Goal: Task Accomplishment & Management: Complete application form

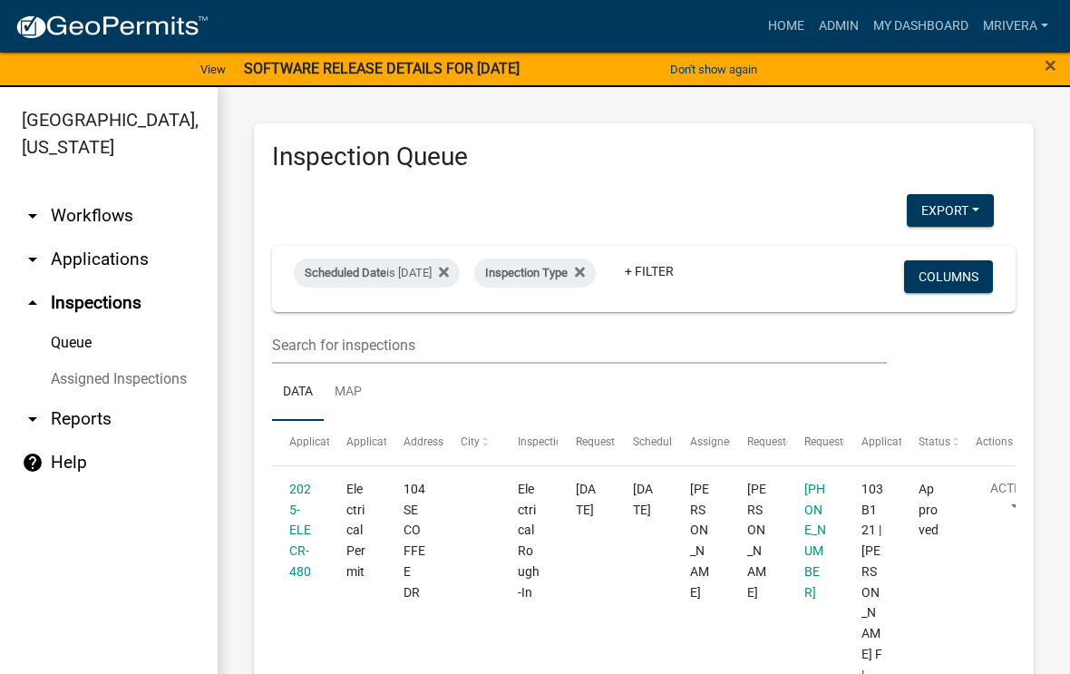
click at [448, 285] on div "Scheduled Date is [DATE]" at bounding box center [377, 272] width 166 height 29
click at [422, 322] on input "[DATE]" at bounding box center [407, 340] width 127 height 37
type input "[DATE]"
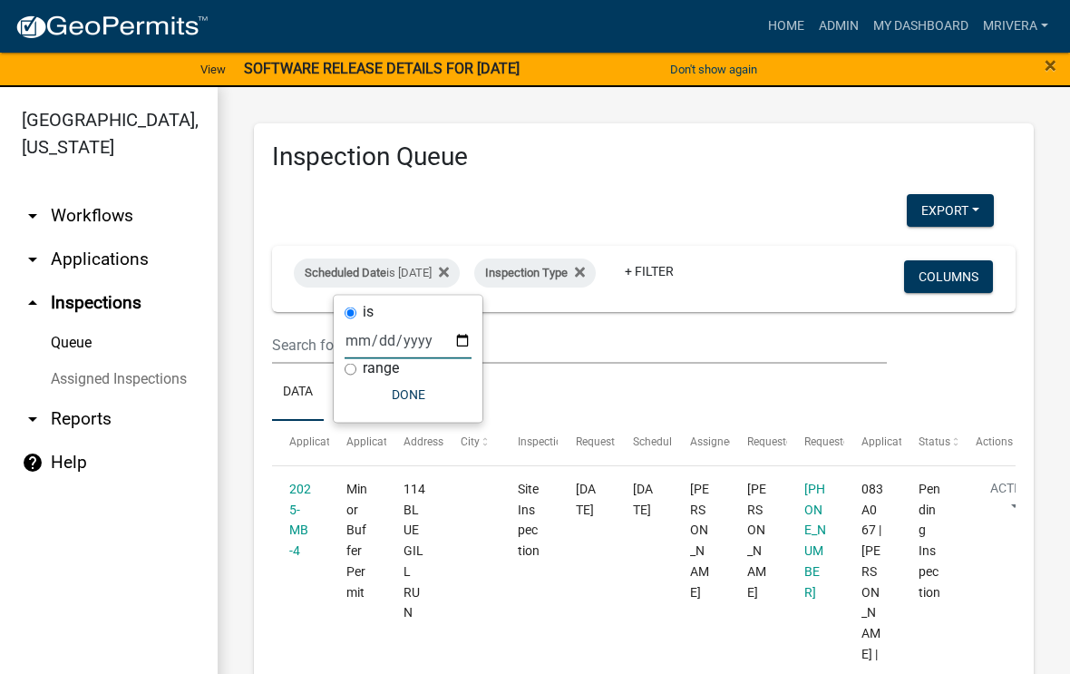
click at [785, 378] on ul "Data Map" at bounding box center [643, 392] width 743 height 57
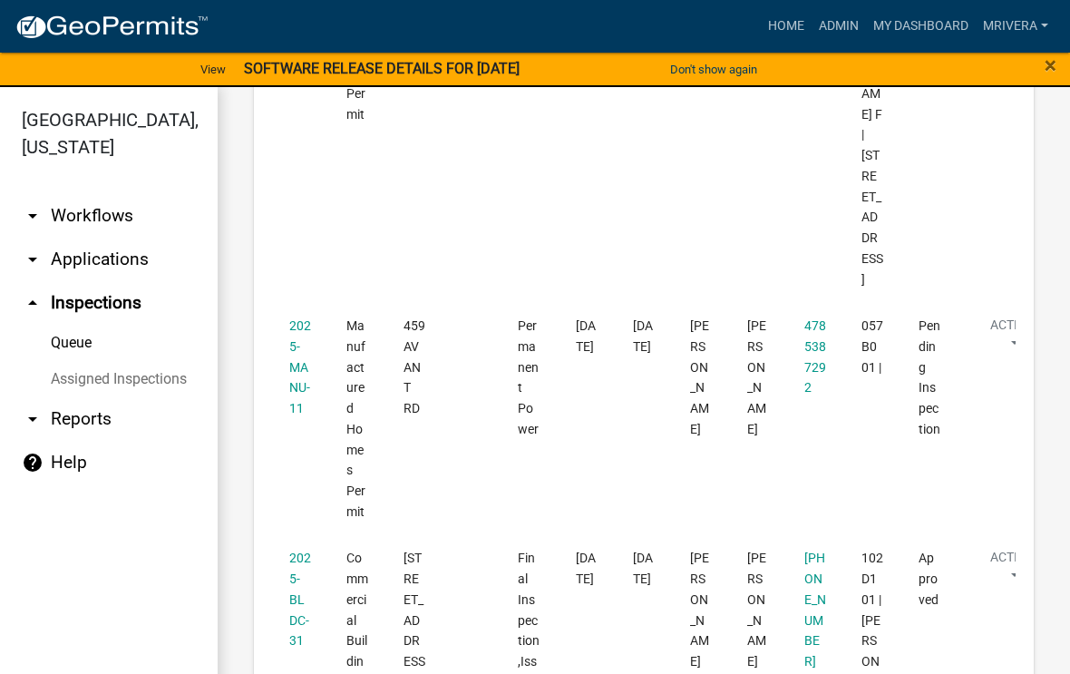
scroll to position [752, 0]
click at [303, 317] on link "2025-MANU-11" at bounding box center [300, 365] width 22 height 97
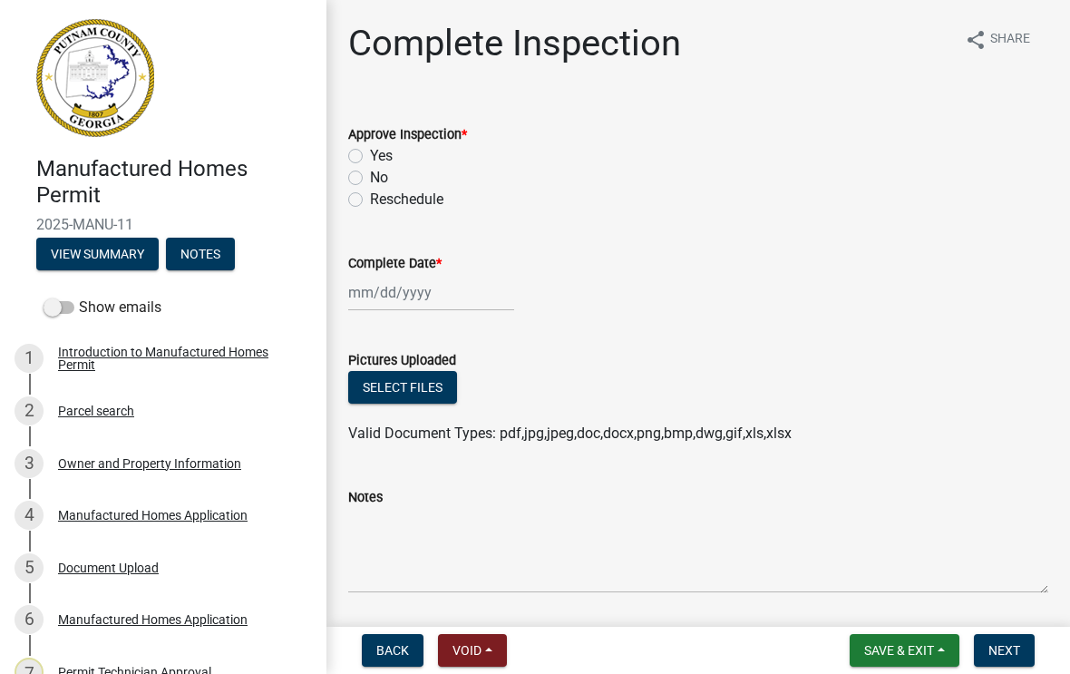
click at [370, 162] on label "Yes" at bounding box center [381, 156] width 23 height 22
click at [370, 157] on input "Yes" at bounding box center [376, 151] width 12 height 12
radio input "true"
click at [417, 282] on div at bounding box center [431, 292] width 166 height 37
select select "9"
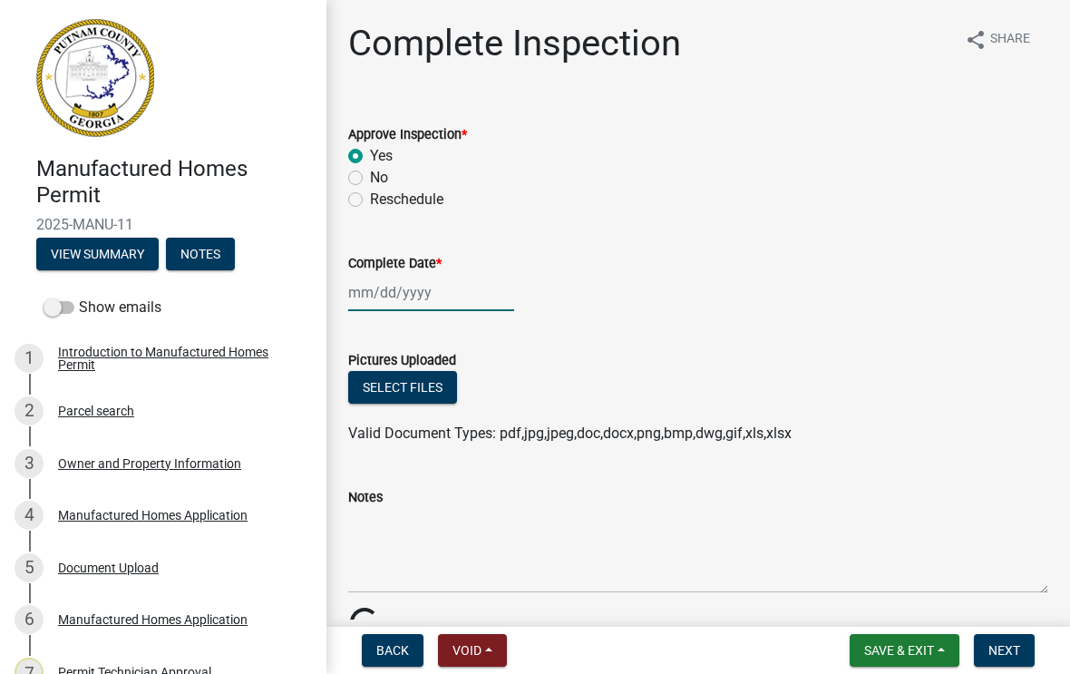
select select "2025"
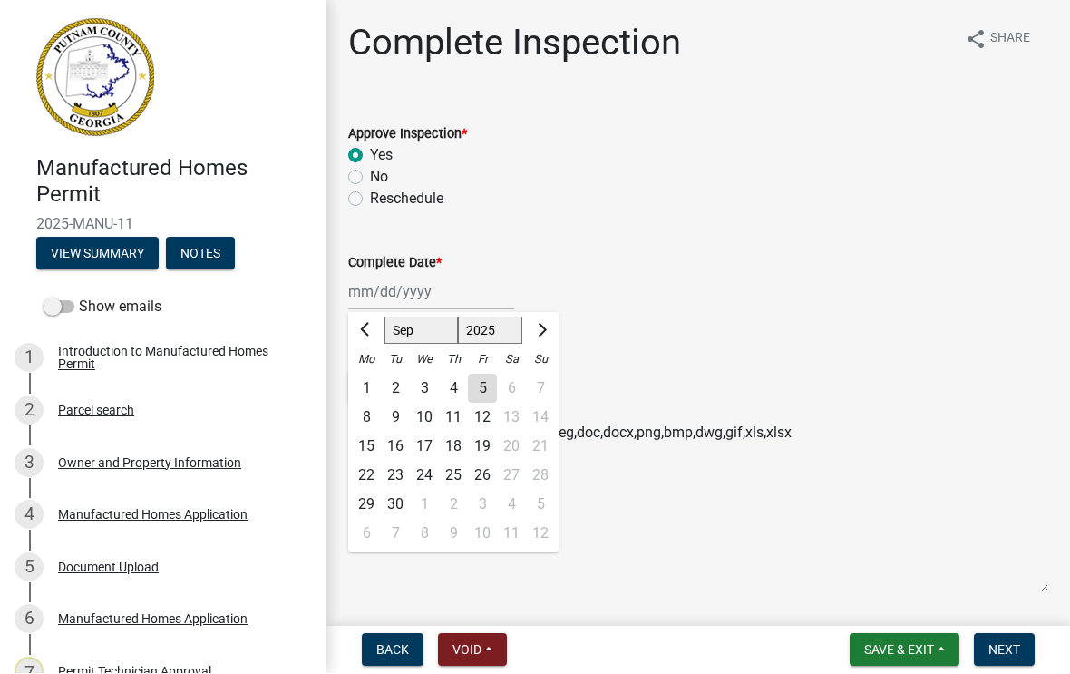
click at [480, 400] on div "5" at bounding box center [482, 388] width 29 height 29
type input "[DATE]"
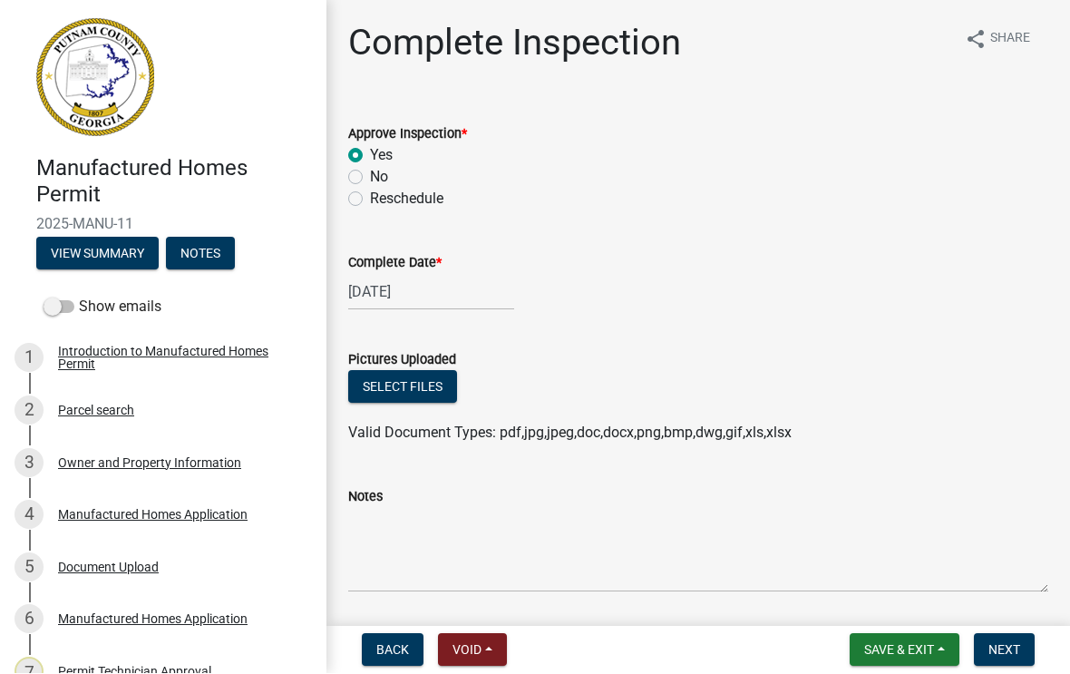
click at [1006, 638] on button "Next" at bounding box center [1004, 650] width 61 height 33
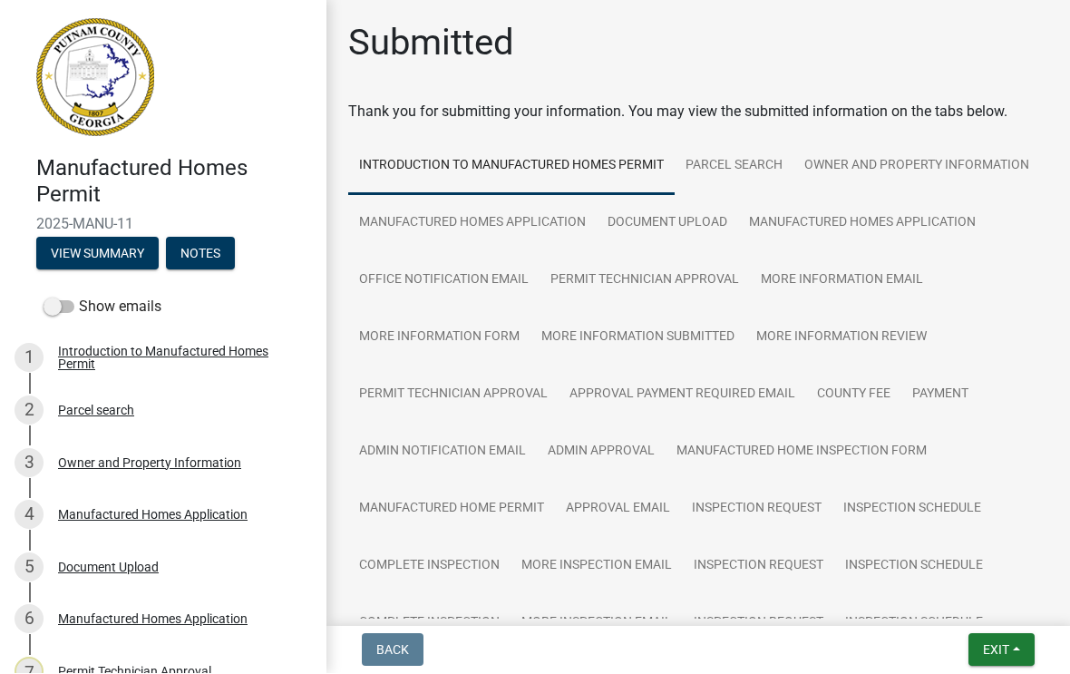
click at [998, 647] on span "Exit" at bounding box center [996, 650] width 26 height 15
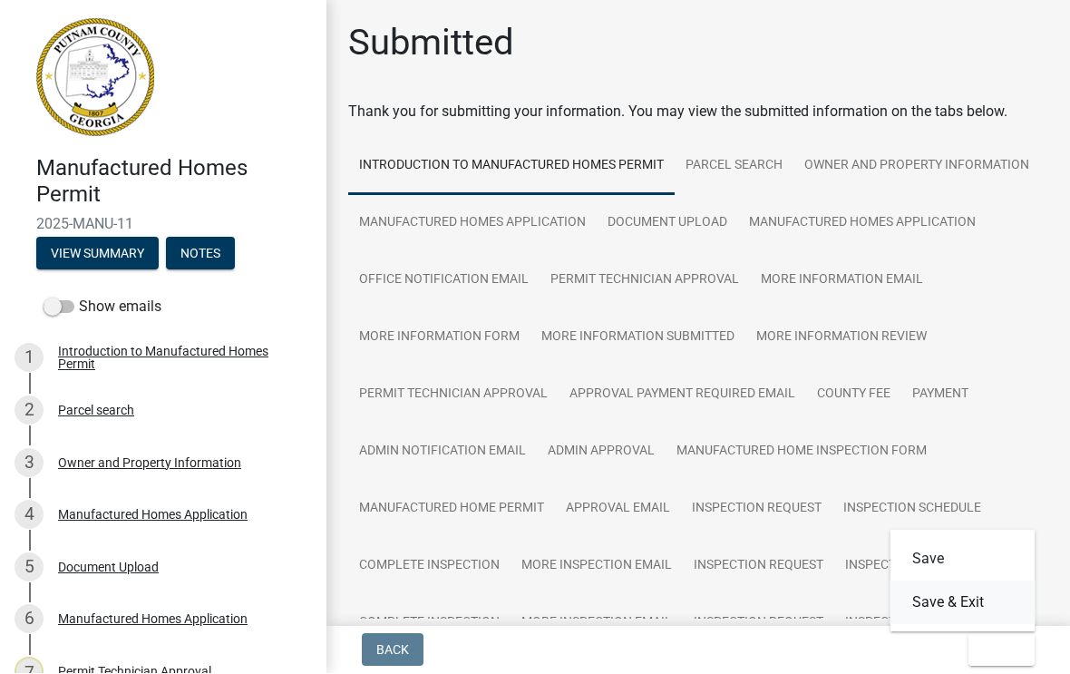
click at [967, 604] on button "Save & Exit" at bounding box center [962, 603] width 145 height 44
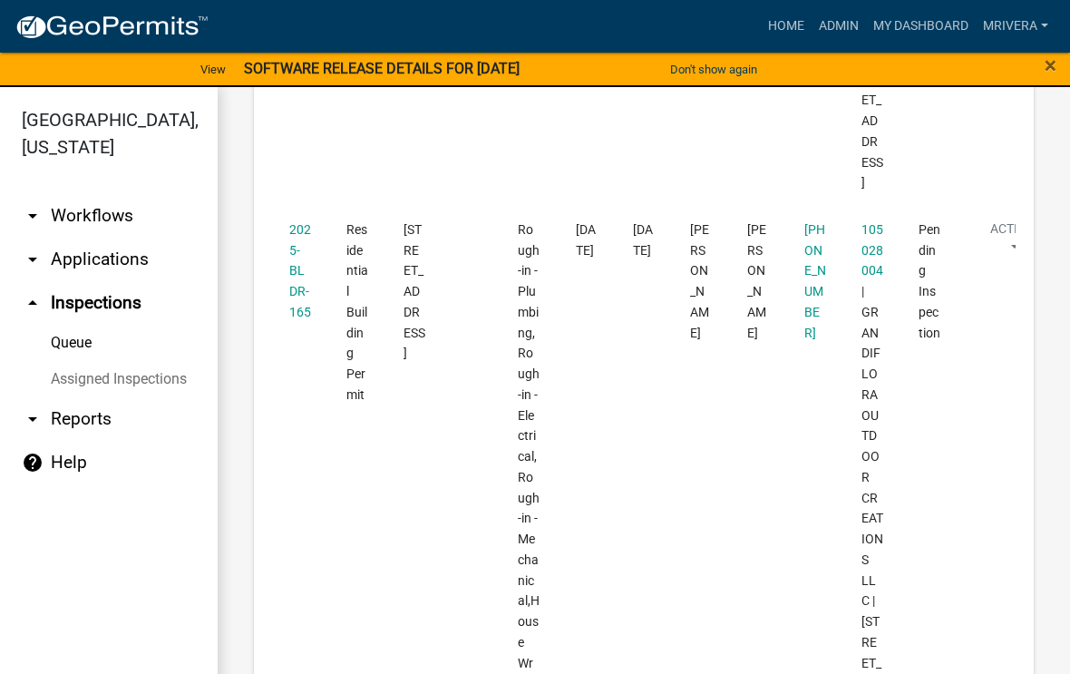
scroll to position [2036, 0]
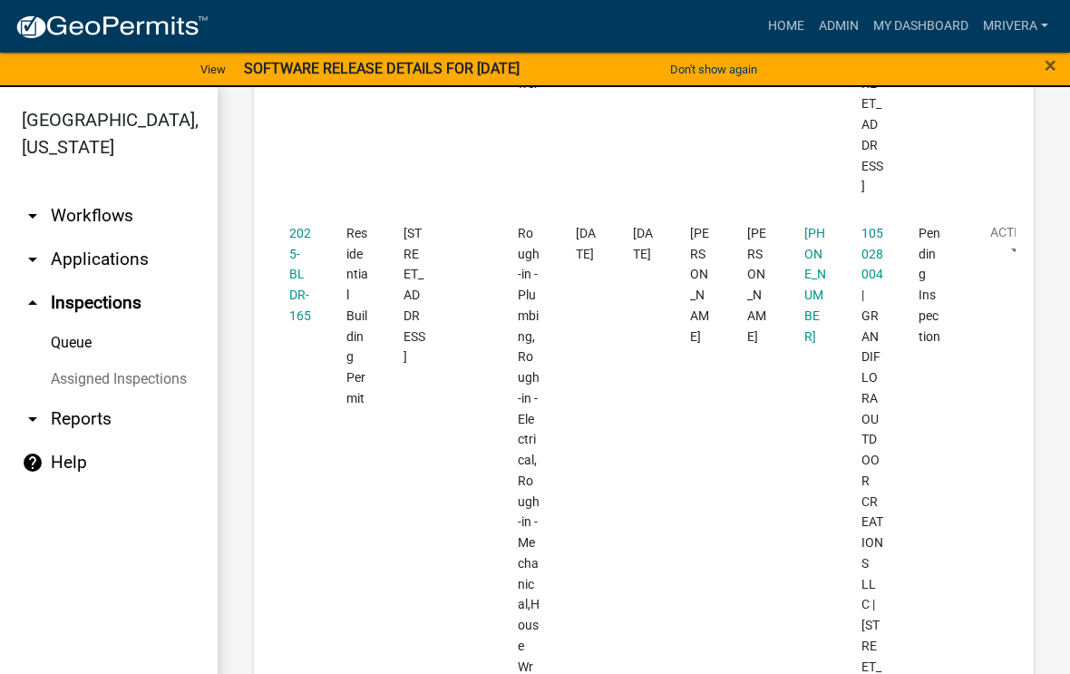
click at [296, 305] on link "2025-BLDR-165" at bounding box center [300, 274] width 22 height 97
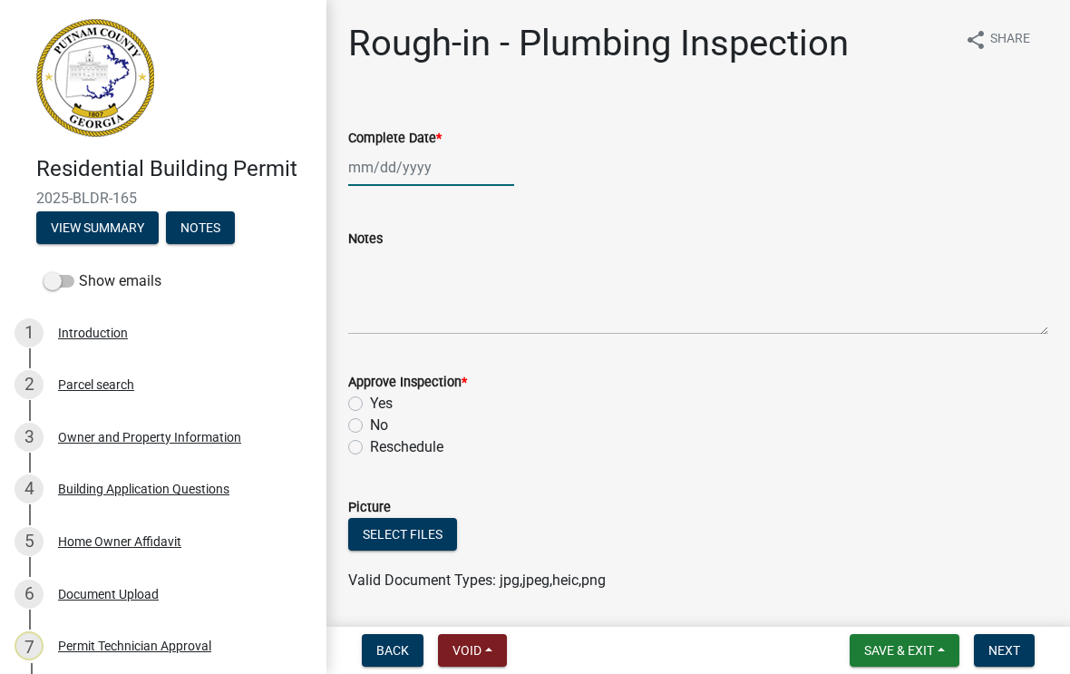
click at [414, 169] on div at bounding box center [431, 167] width 166 height 37
select select "9"
select select "2025"
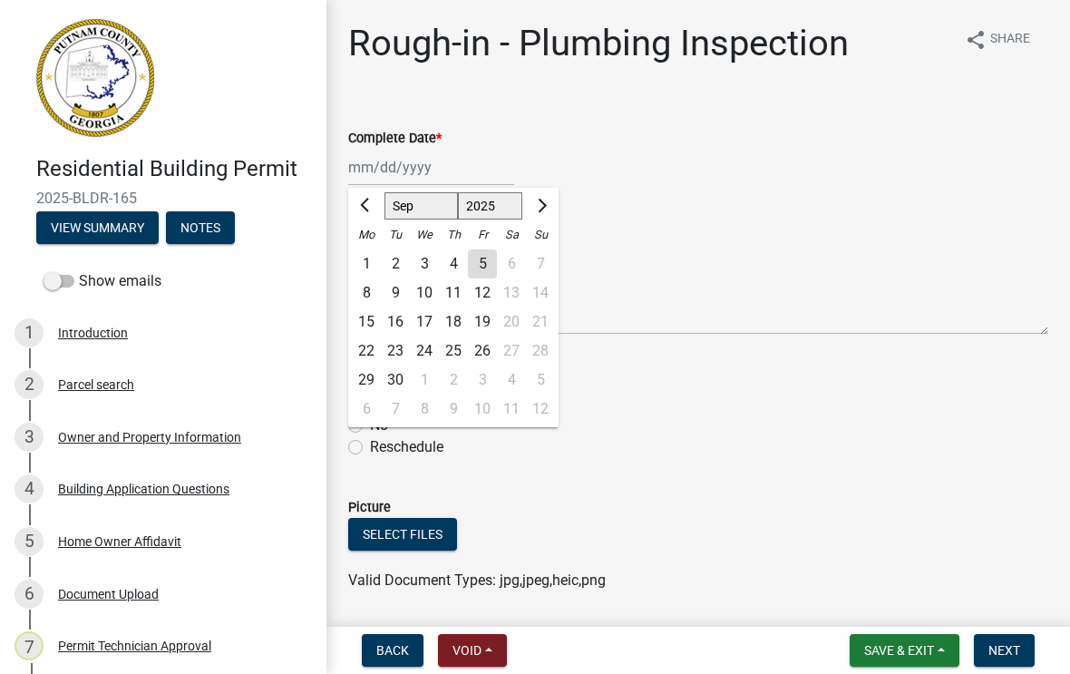
click at [489, 270] on div "5" at bounding box center [482, 263] width 29 height 29
type input "[DATE]"
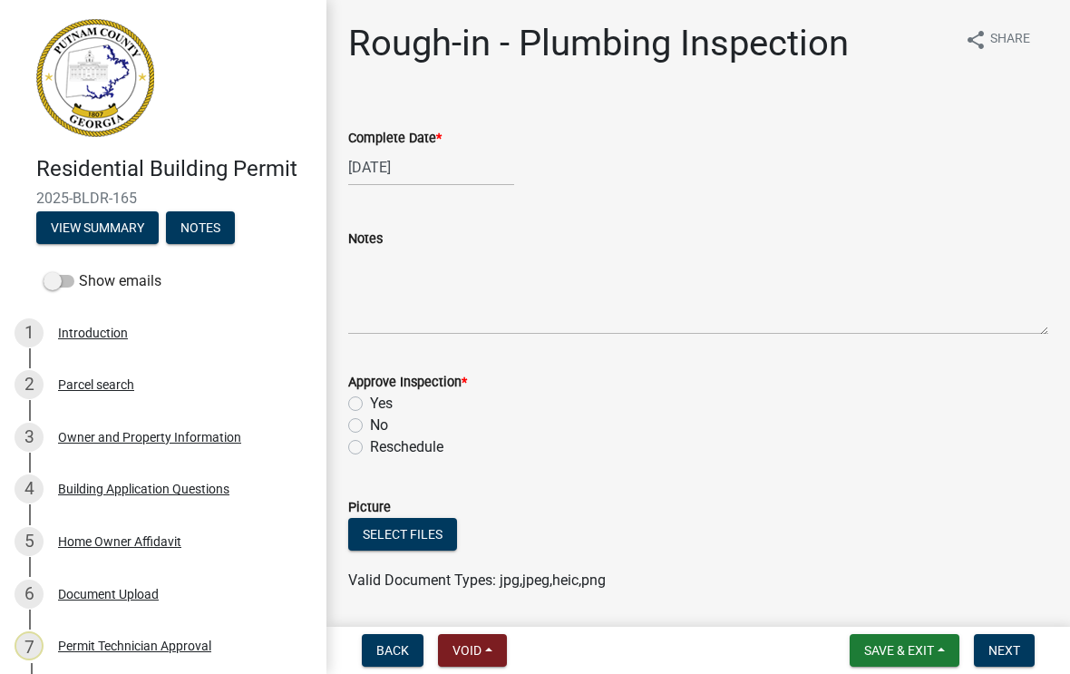
click at [370, 403] on label "Yes" at bounding box center [381, 404] width 23 height 22
click at [370, 403] on input "Yes" at bounding box center [376, 399] width 12 height 12
radio input "true"
click at [1018, 645] on span "Next" at bounding box center [1004, 650] width 32 height 15
click at [407, 166] on div at bounding box center [431, 167] width 166 height 37
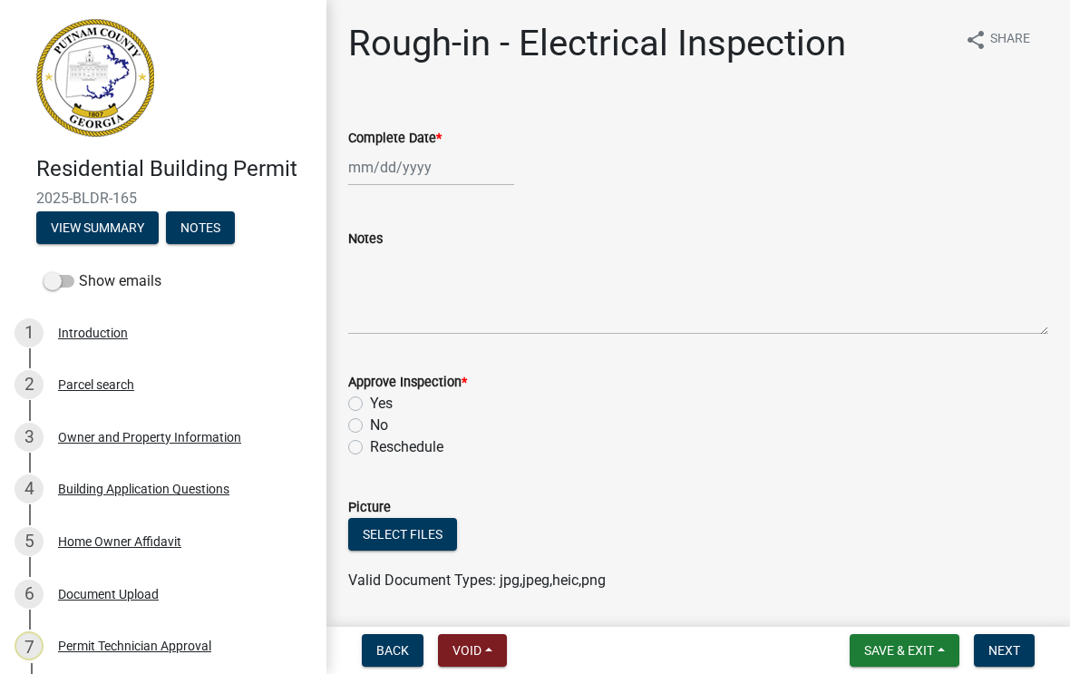
select select "9"
select select "2025"
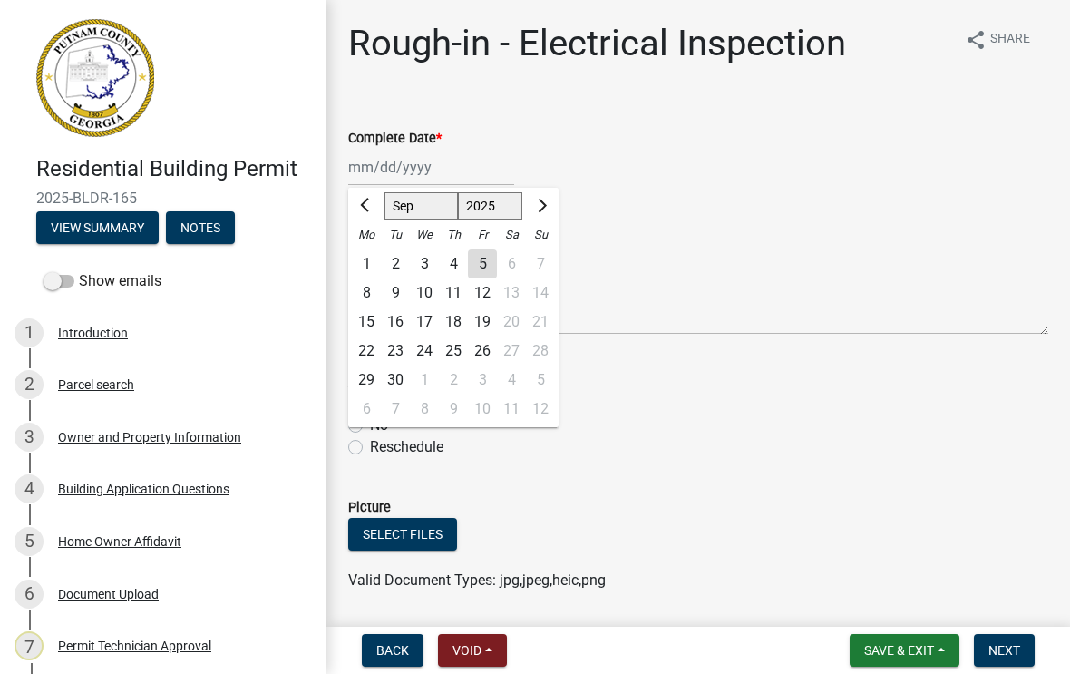
click at [487, 272] on div "5" at bounding box center [482, 263] width 29 height 29
type input "[DATE]"
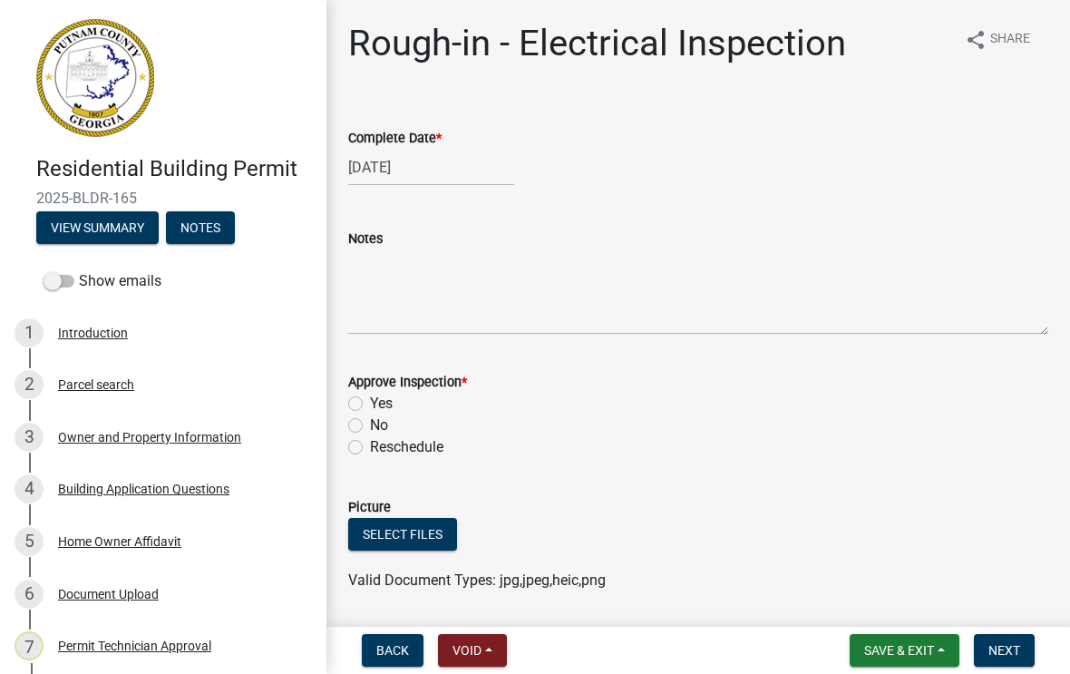
click at [370, 400] on label "Yes" at bounding box center [381, 404] width 23 height 22
click at [370, 400] on input "Yes" at bounding box center [376, 399] width 12 height 12
radio input "true"
click at [1003, 649] on span "Next" at bounding box center [1004, 650] width 32 height 15
click at [403, 180] on div at bounding box center [431, 167] width 166 height 37
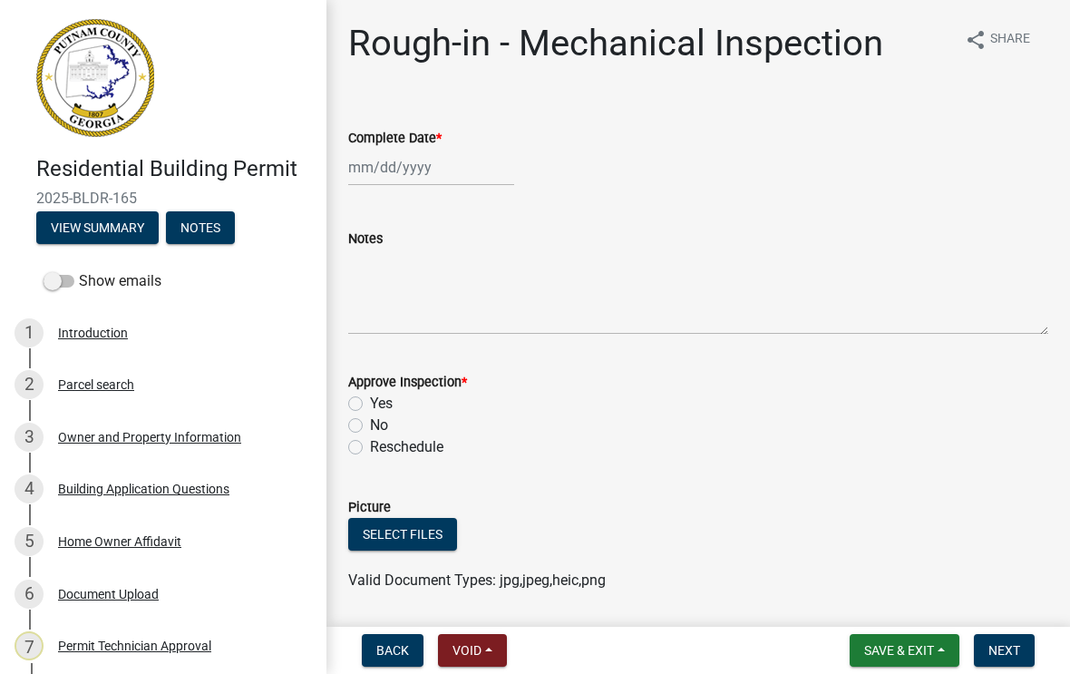
select select "9"
select select "2025"
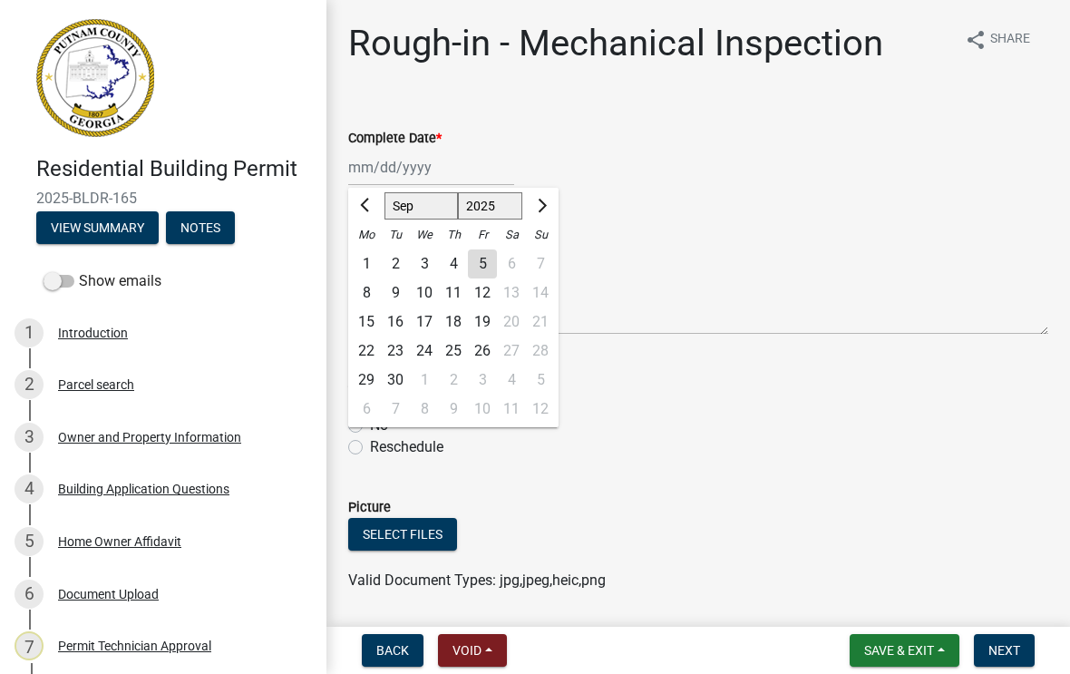
click at [480, 277] on div "5" at bounding box center [482, 263] width 29 height 29
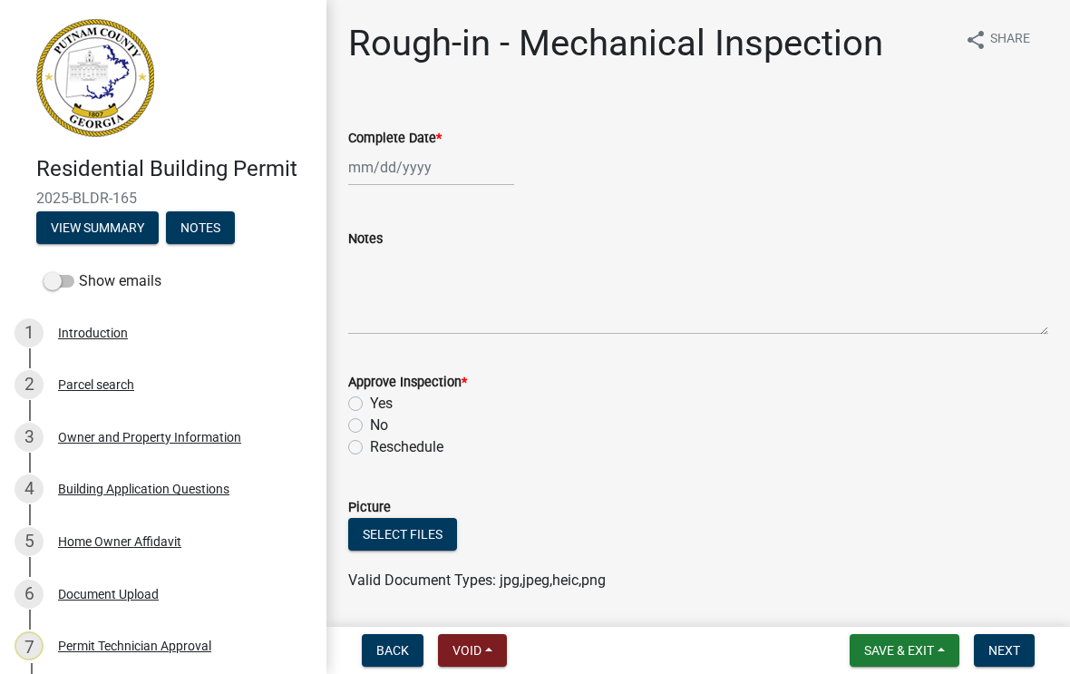
type input "[DATE]"
click at [370, 400] on label "Yes" at bounding box center [381, 404] width 23 height 22
click at [370, 400] on input "Yes" at bounding box center [376, 399] width 12 height 12
radio input "true"
click at [1004, 657] on span "Next" at bounding box center [1004, 650] width 32 height 15
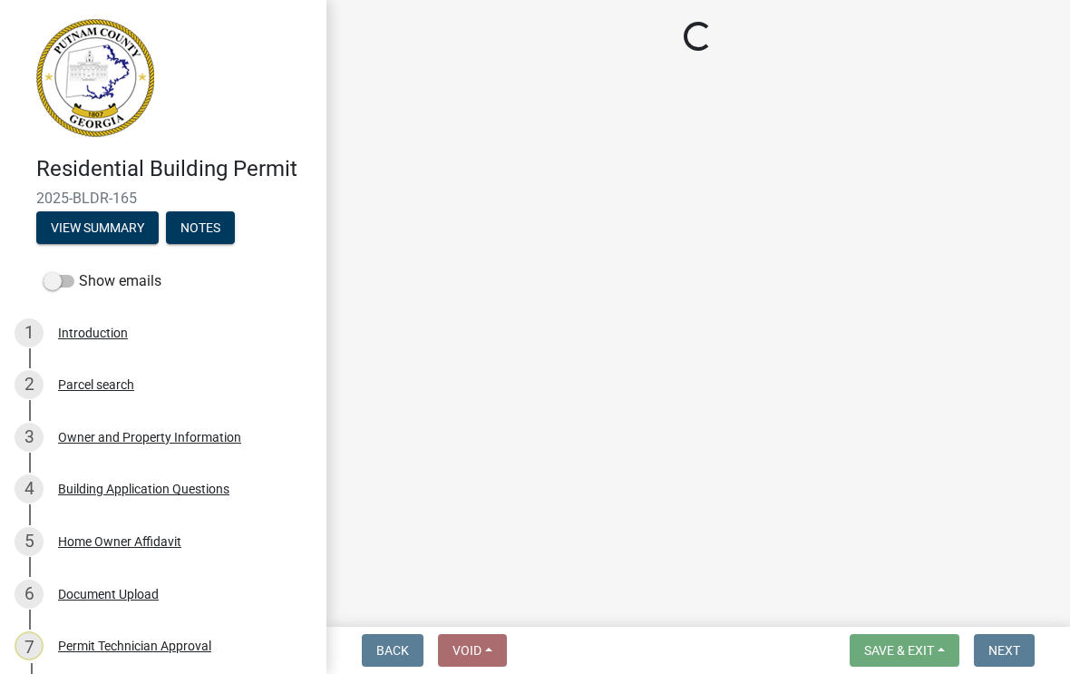
click at [185, 667] on link "7 Permit Technician Approval" at bounding box center [163, 645] width 326 height 53
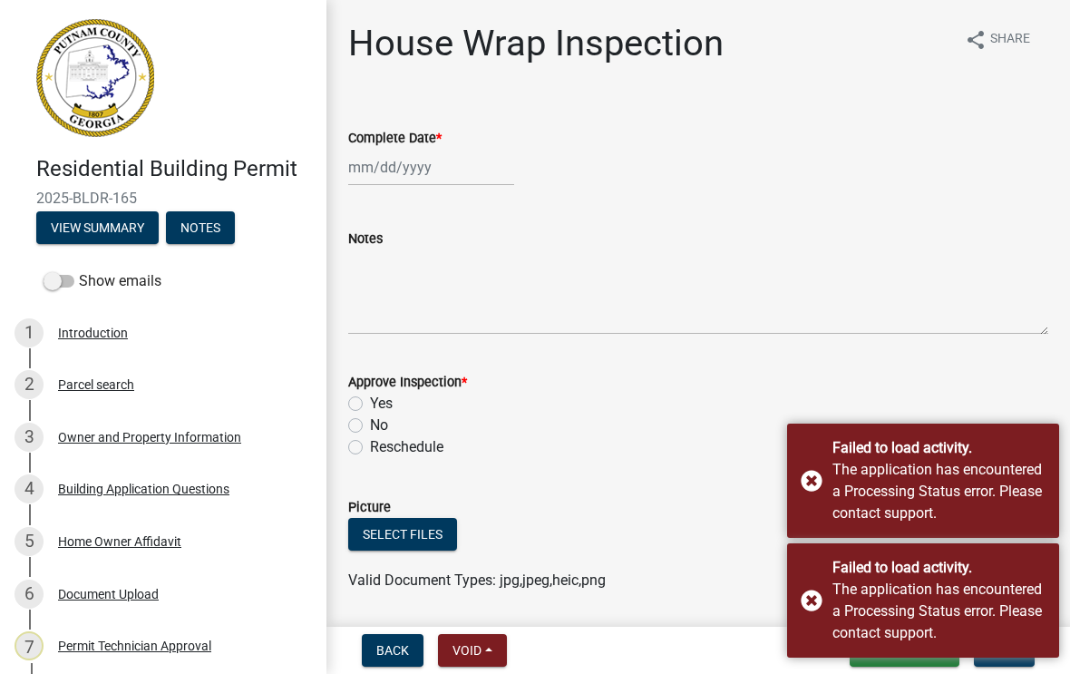
select select "a4366e26-0f82-401b-a682-956e4112ff86"
select select "83394b22-4a11-496c-8e5c-75ade2e72faf"
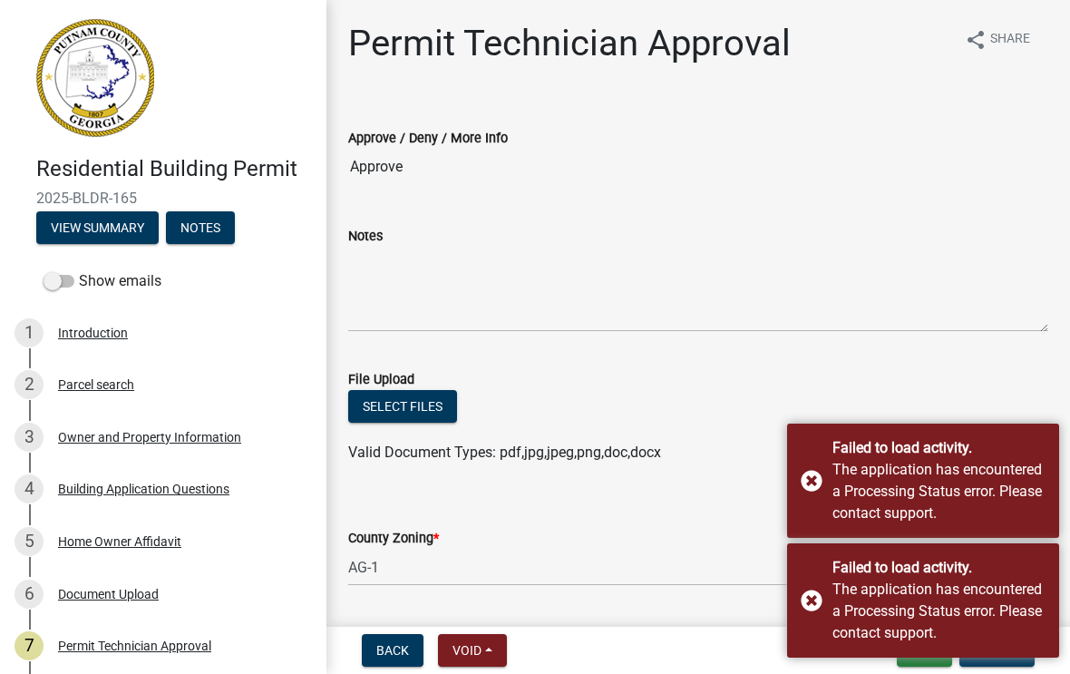
click at [820, 480] on div "Failed to load activity. The application has encountered a Processing Status er…" at bounding box center [923, 480] width 272 height 114
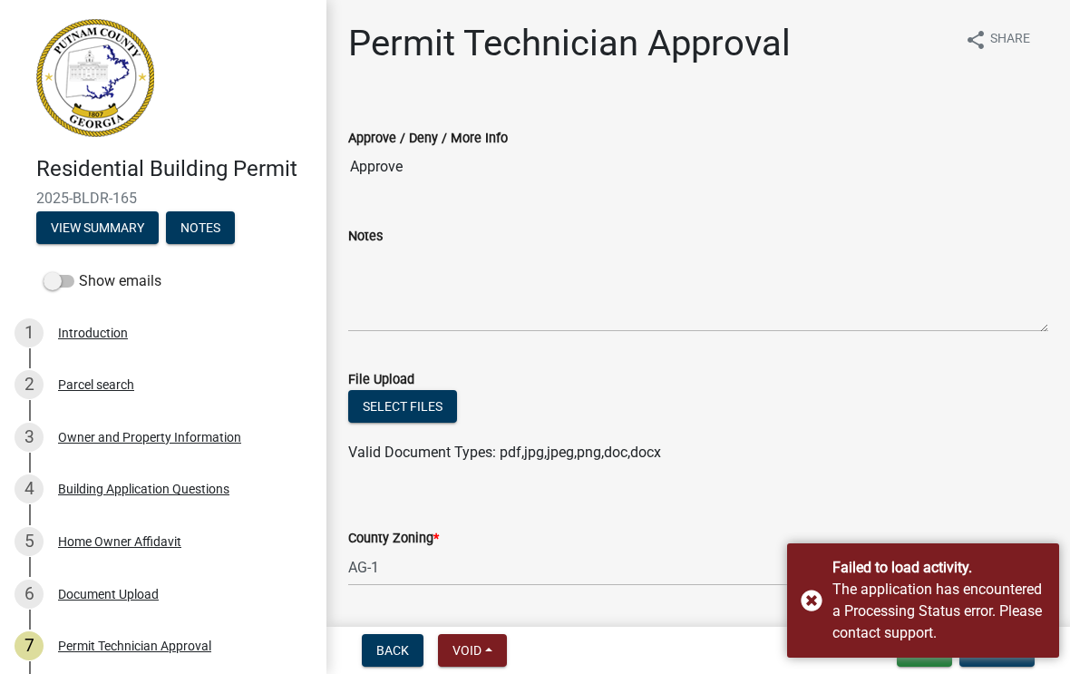
click at [820, 614] on div "Failed to load activity. The application has encountered a Processing Status er…" at bounding box center [923, 600] width 272 height 114
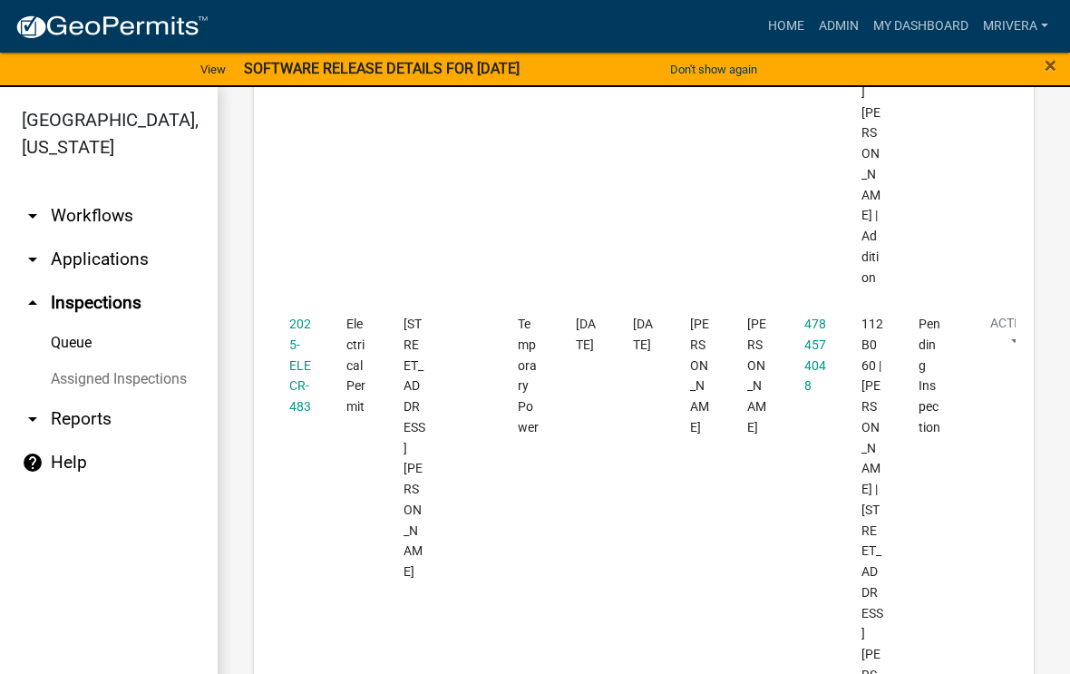
scroll to position [3175, 0]
click at [306, 315] on link "2025-ELECR-483" at bounding box center [300, 363] width 22 height 97
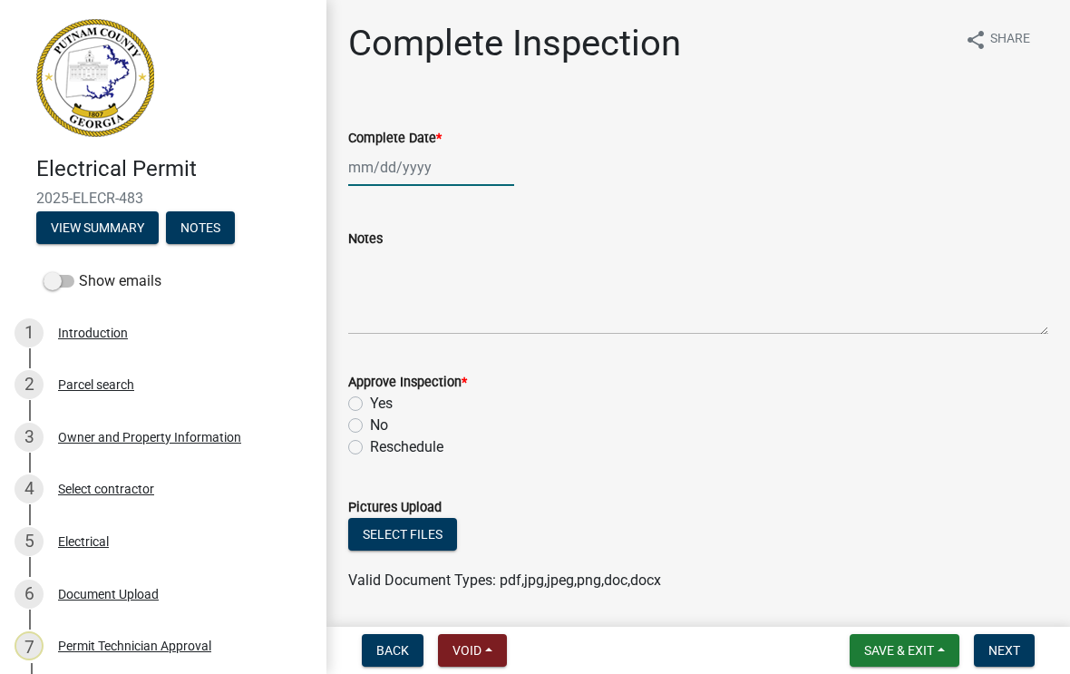
click at [397, 178] on div at bounding box center [431, 167] width 166 height 37
select select "9"
select select "2025"
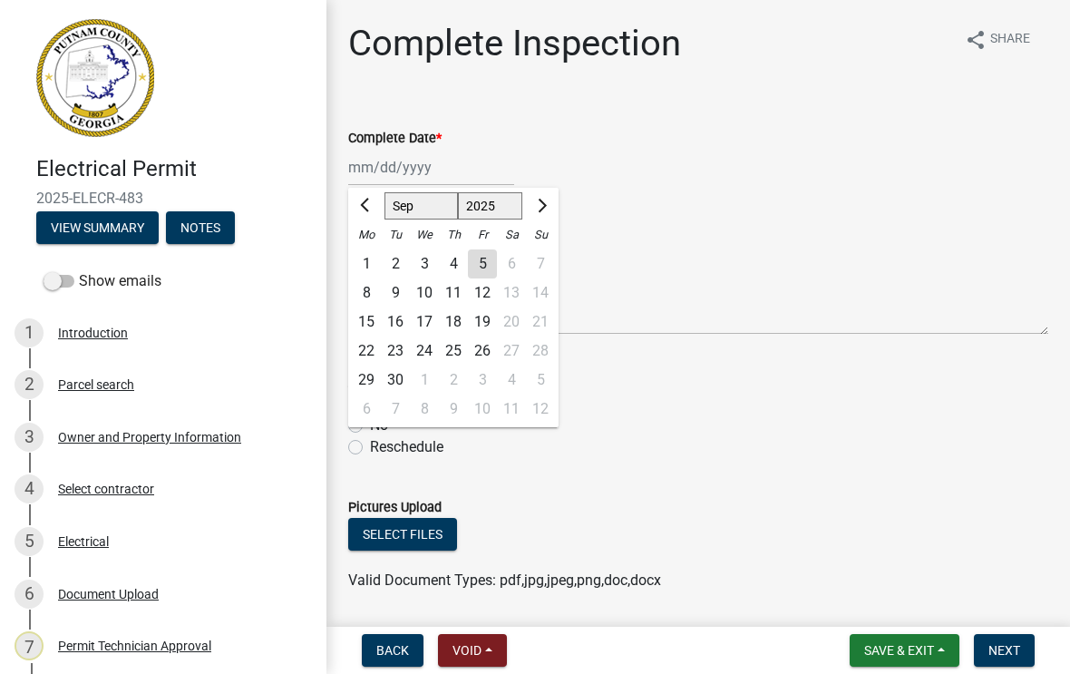
click at [479, 267] on div "5" at bounding box center [482, 263] width 29 height 29
type input "[DATE]"
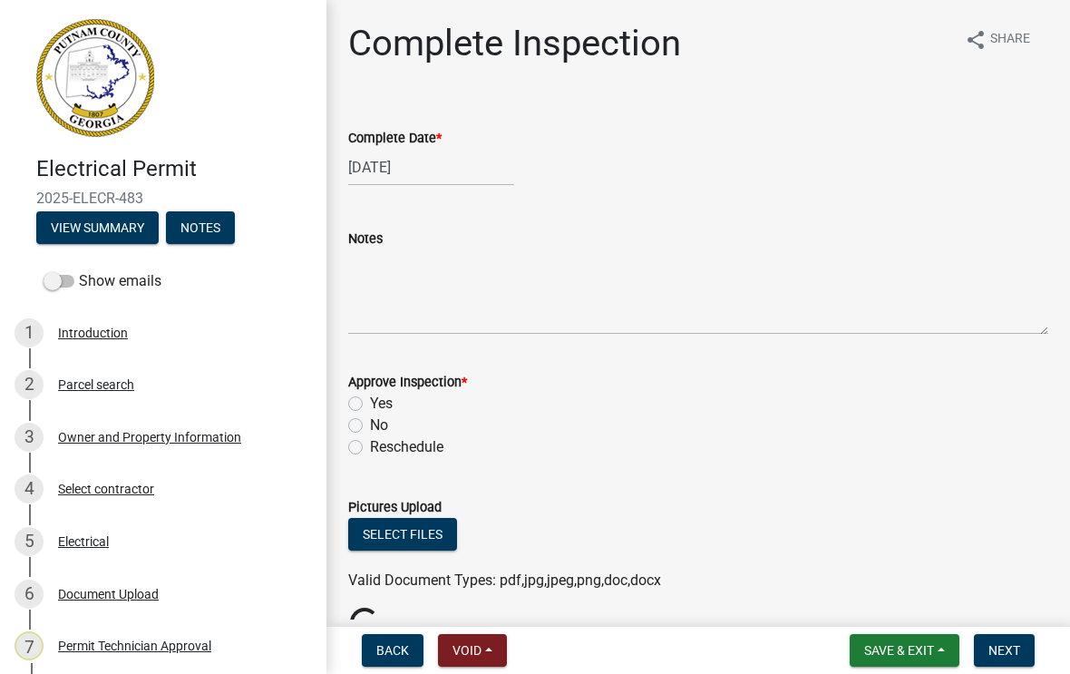
click at [370, 399] on label "Yes" at bounding box center [381, 404] width 23 height 22
click at [370, 399] on input "Yes" at bounding box center [376, 399] width 12 height 12
radio input "true"
click at [1006, 645] on span "Next" at bounding box center [1004, 650] width 32 height 15
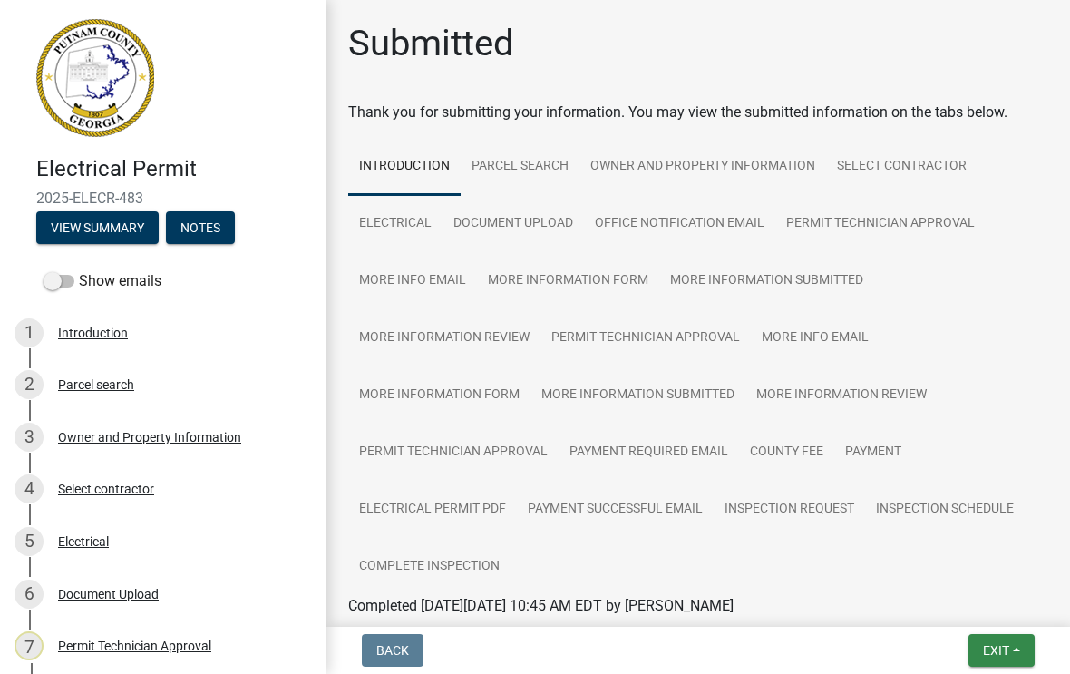
click at [995, 644] on span "Exit" at bounding box center [996, 650] width 26 height 15
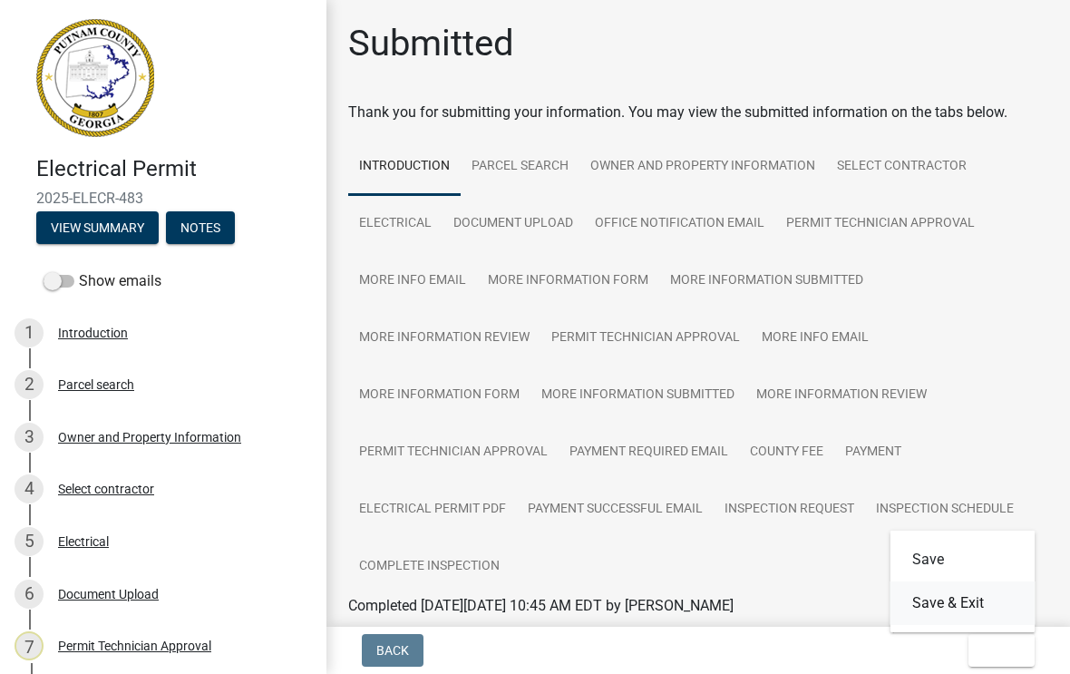
click at [975, 603] on button "Save & Exit" at bounding box center [962, 603] width 145 height 44
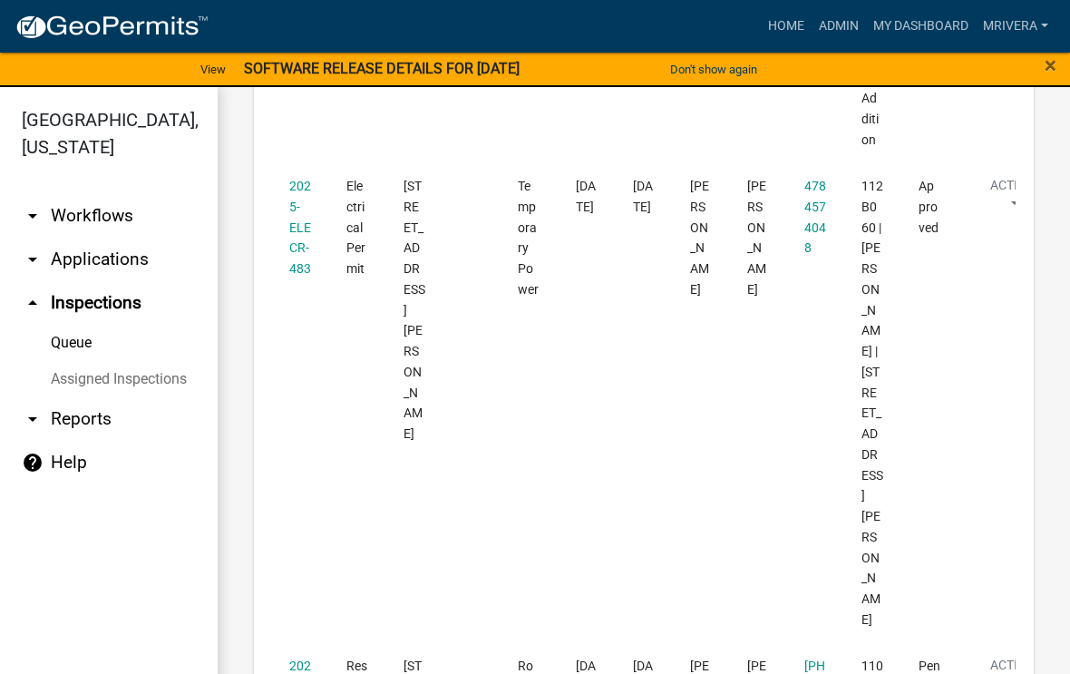
scroll to position [3314, 0]
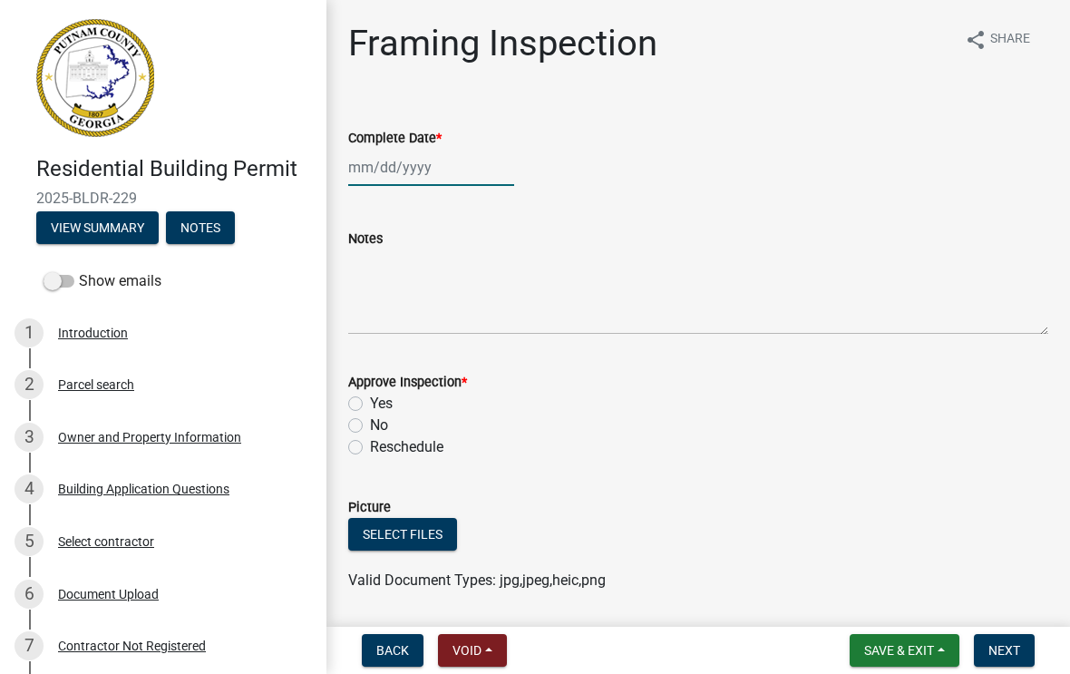
click at [404, 180] on div at bounding box center [431, 167] width 166 height 37
select select "9"
select select "2025"
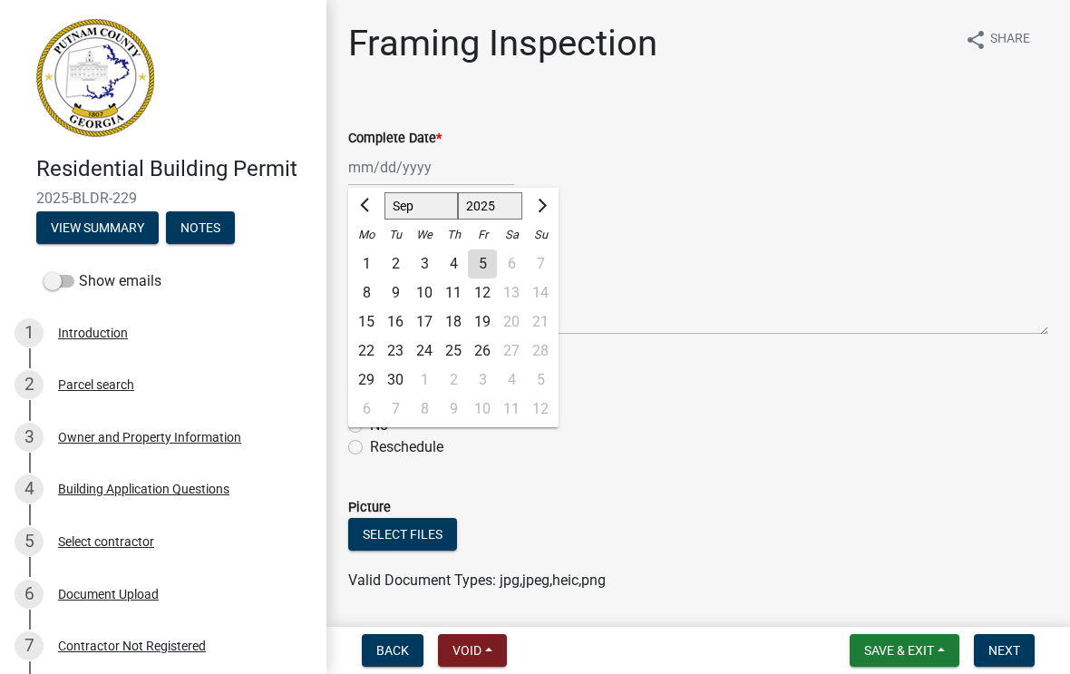
click at [480, 276] on div "5" at bounding box center [482, 263] width 29 height 29
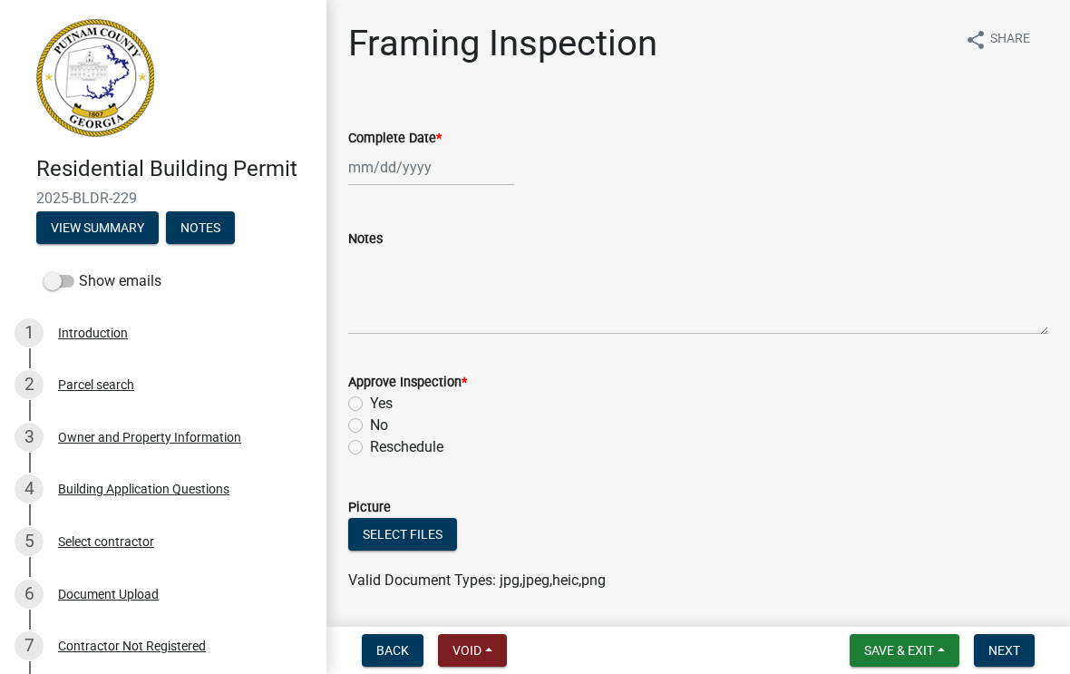
type input "[DATE]"
click at [370, 401] on label "Yes" at bounding box center [381, 404] width 23 height 22
click at [370, 401] on input "Yes" at bounding box center [376, 399] width 12 height 12
radio input "true"
click at [1013, 646] on span "Next" at bounding box center [1004, 650] width 32 height 15
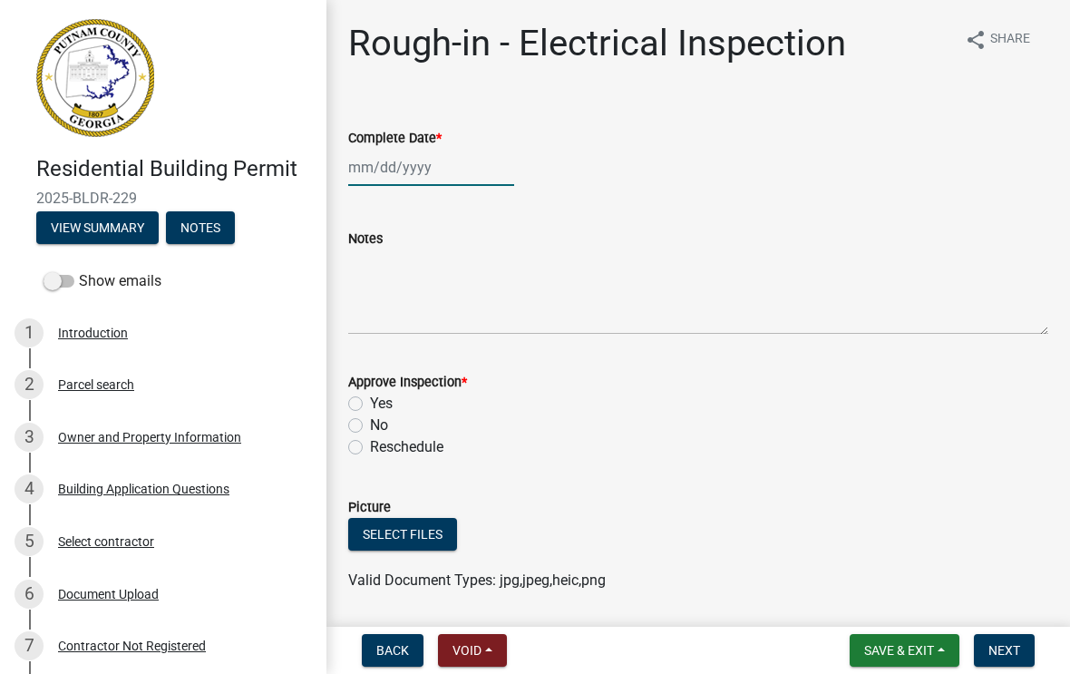
click at [411, 176] on div at bounding box center [431, 167] width 166 height 37
select select "9"
select select "2025"
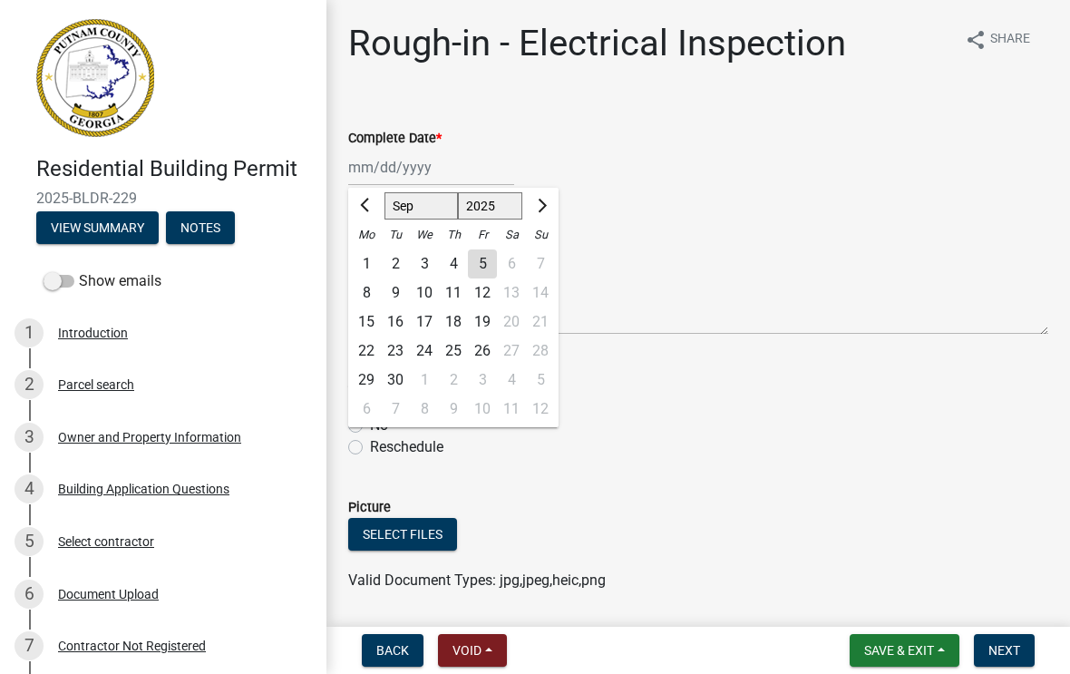
click at [487, 261] on div "5" at bounding box center [482, 263] width 29 height 29
type input "[DATE]"
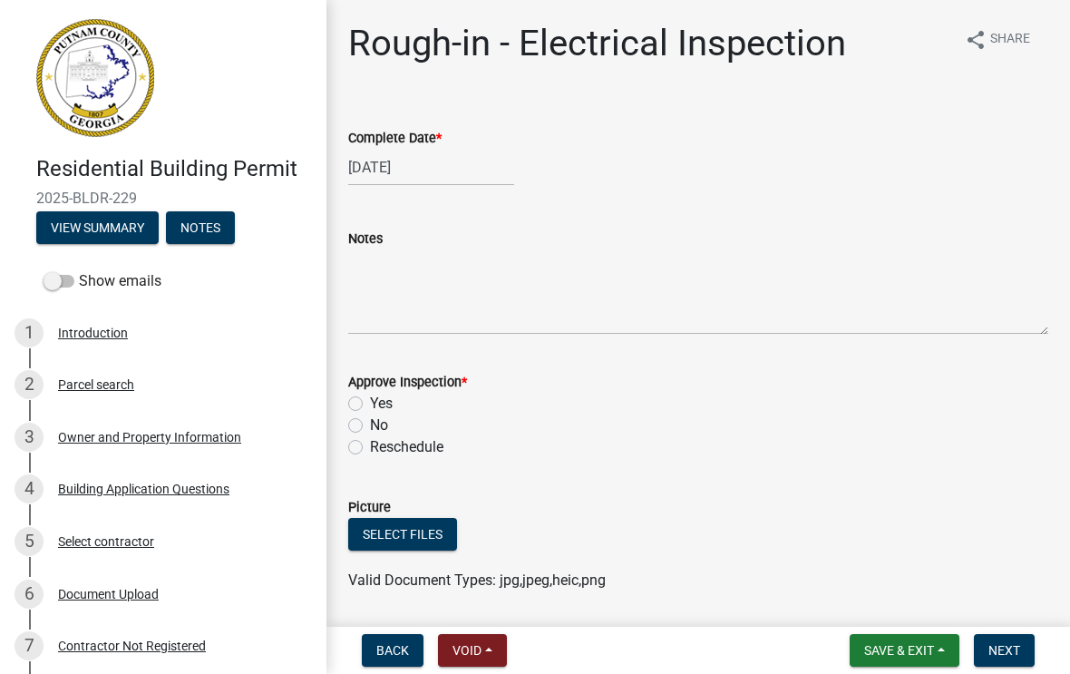
click at [370, 409] on label "Yes" at bounding box center [381, 404] width 23 height 22
click at [370, 404] on input "Yes" at bounding box center [376, 399] width 12 height 12
radio input "true"
click at [1007, 643] on span "Next" at bounding box center [1004, 650] width 32 height 15
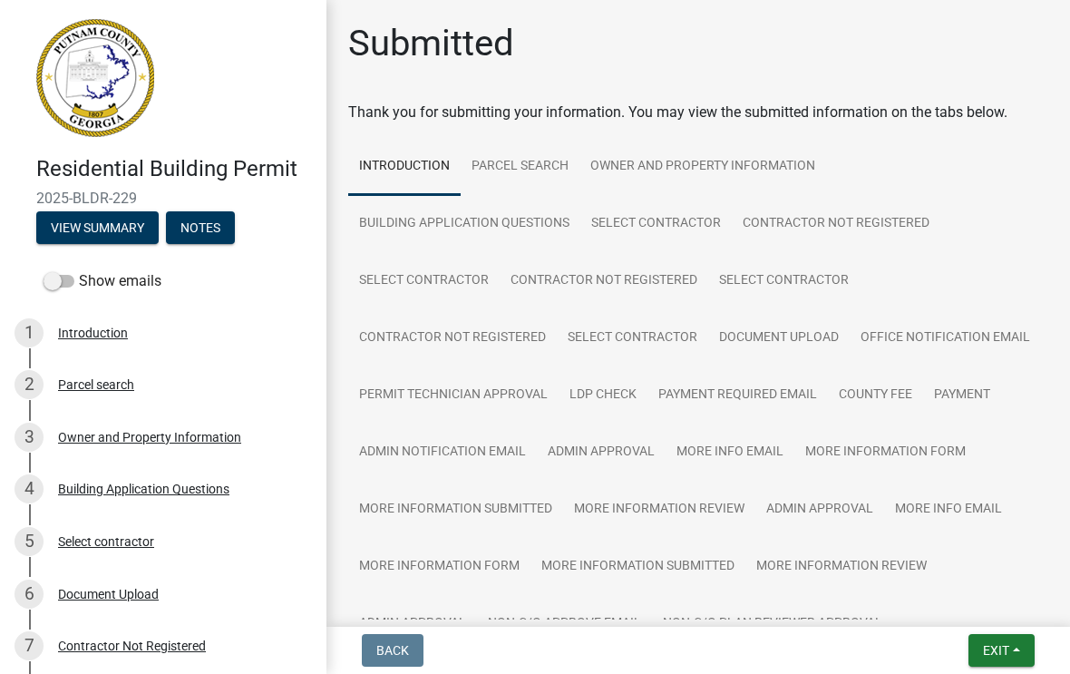
click at [1003, 655] on span "Exit" at bounding box center [996, 650] width 26 height 15
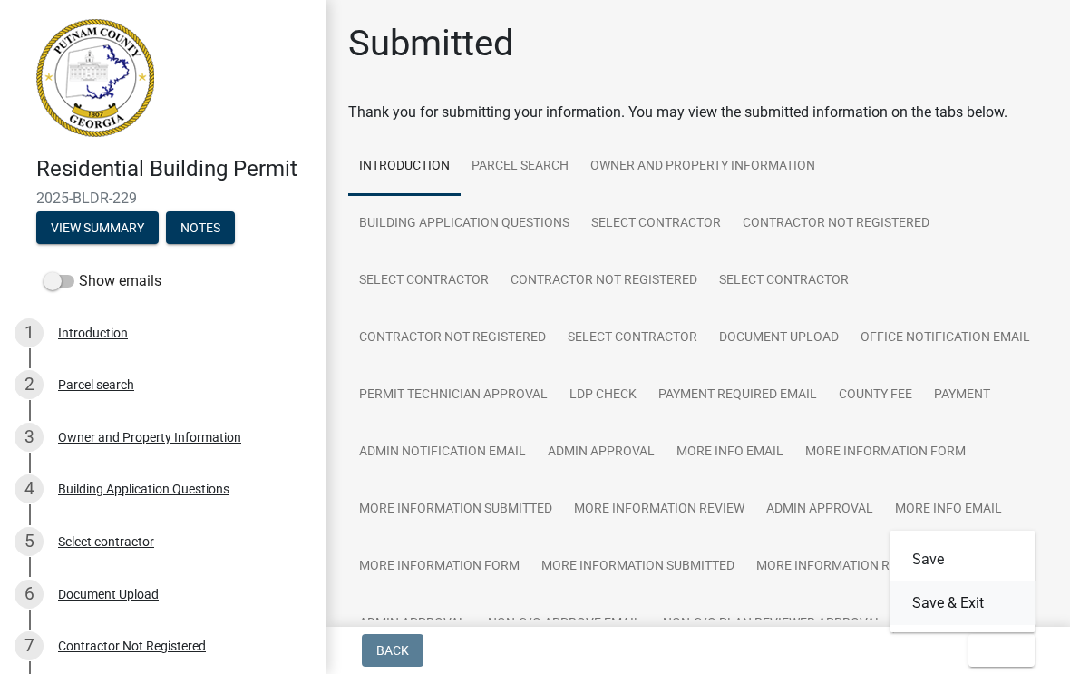
click at [968, 597] on button "Save & Exit" at bounding box center [962, 603] width 145 height 44
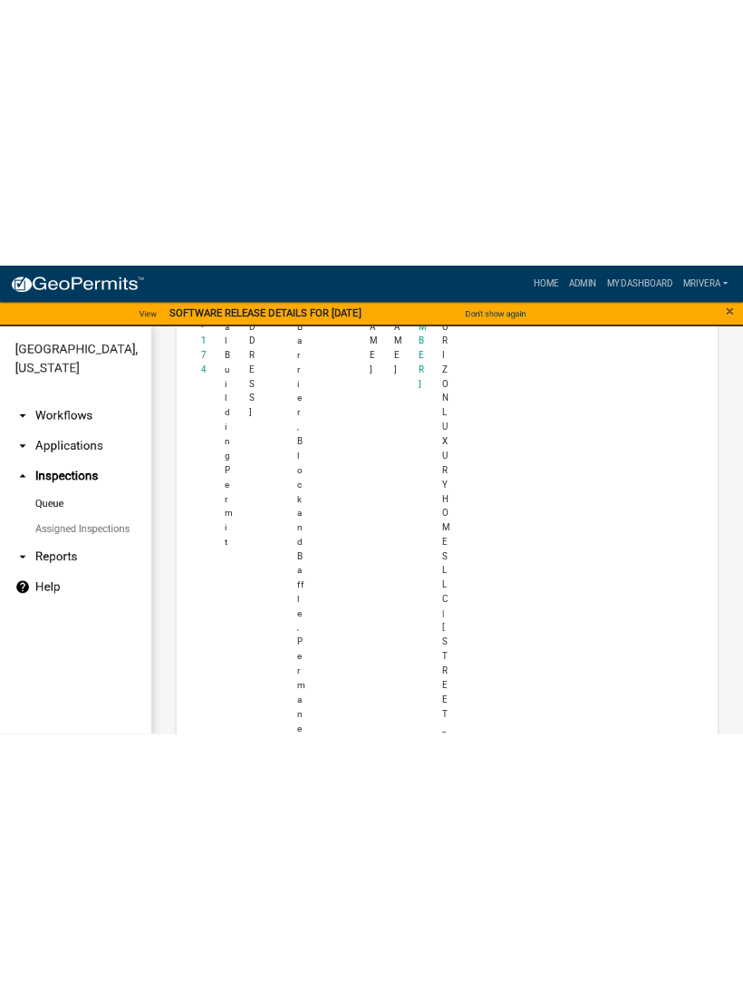
scroll to position [3297, 0]
